Goal: Task Accomplishment & Management: Use online tool/utility

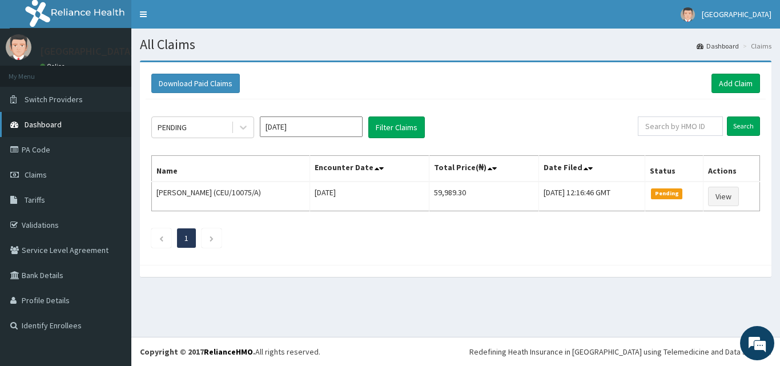
click at [44, 127] on span "Dashboard" at bounding box center [43, 124] width 37 height 10
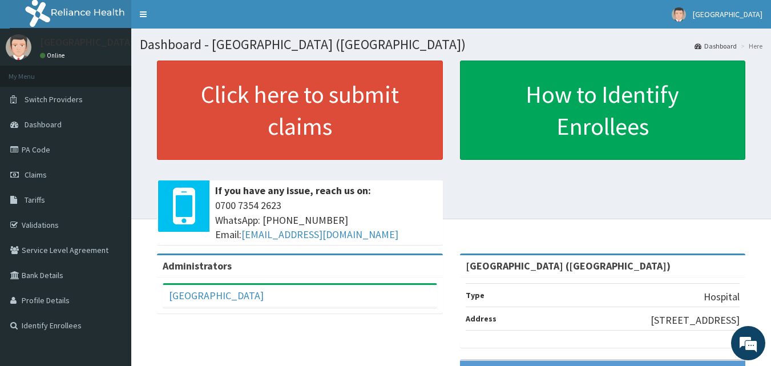
click at [40, 175] on span "Claims" at bounding box center [36, 175] width 22 height 10
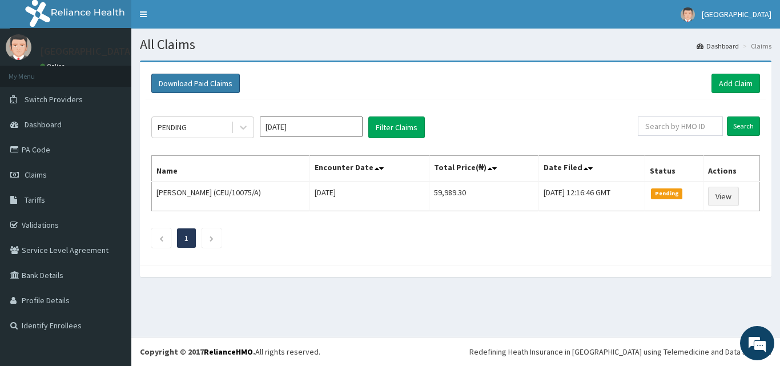
click at [219, 82] on button "Download Paid Claims" at bounding box center [195, 83] width 88 height 19
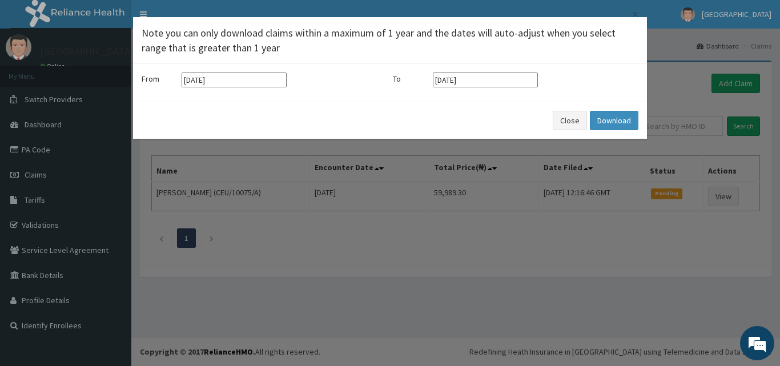
click at [674, 79] on div "× Note you can only download claims within a maximum of 1 year and the dates wi…" at bounding box center [390, 183] width 780 height 366
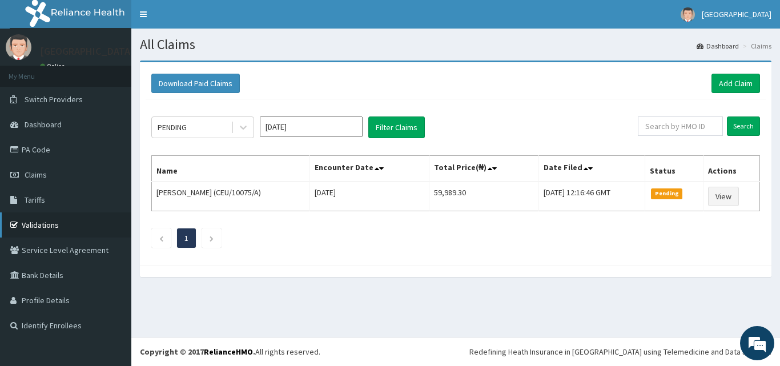
click at [54, 223] on link "Validations" at bounding box center [65, 224] width 131 height 25
